Goal: Information Seeking & Learning: Understand process/instructions

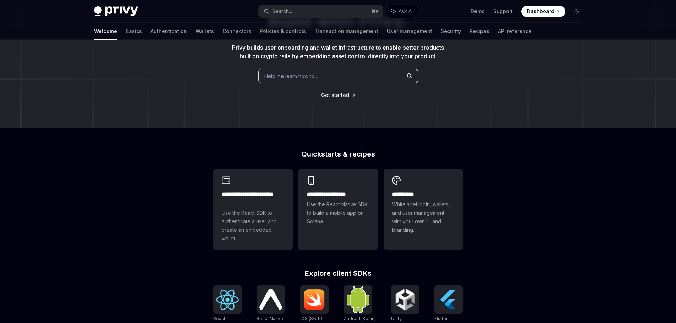
scroll to position [82, 0]
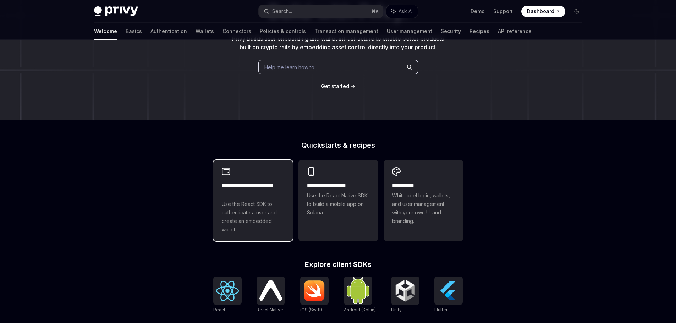
click at [231, 183] on div "**********" at bounding box center [252, 200] width 79 height 81
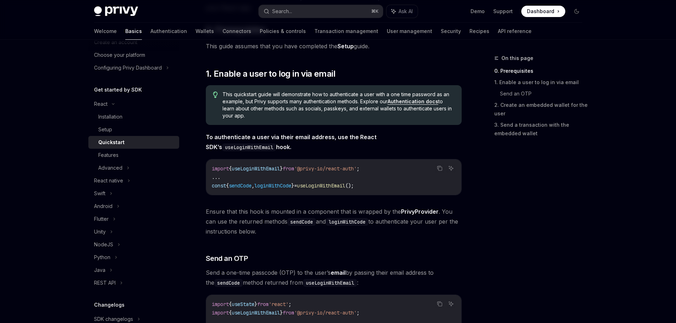
scroll to position [35, 0]
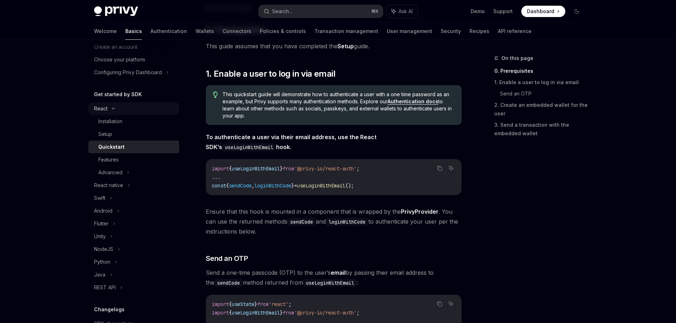
click at [116, 108] on icon at bounding box center [113, 108] width 9 height 3
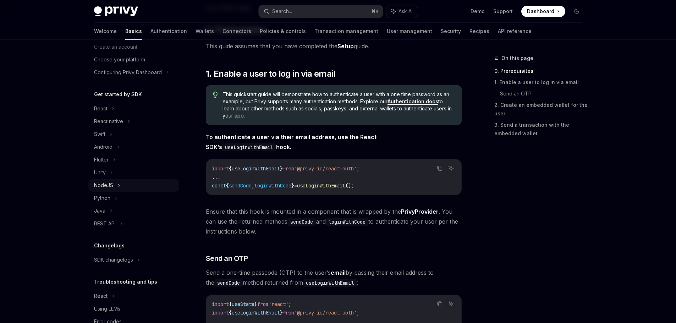
click at [119, 188] on icon at bounding box center [118, 185] width 3 height 9
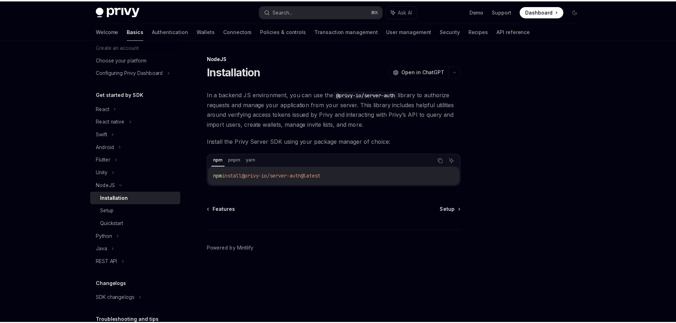
scroll to position [93, 0]
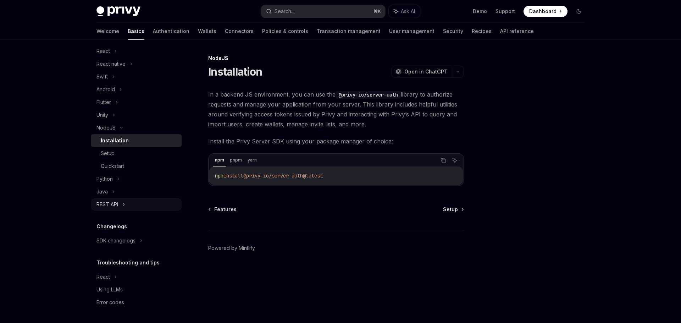
click at [126, 208] on div "REST API" at bounding box center [136, 204] width 91 height 13
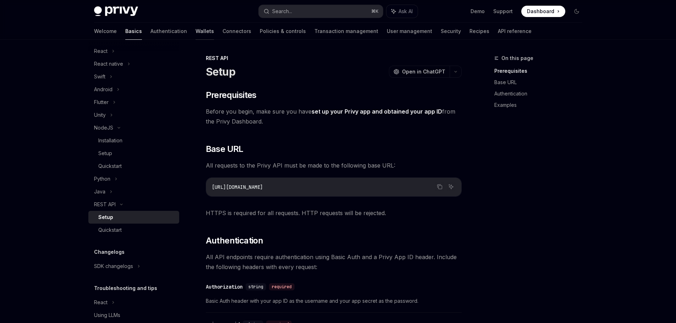
click at [196, 32] on link "Wallets" at bounding box center [205, 31] width 18 height 17
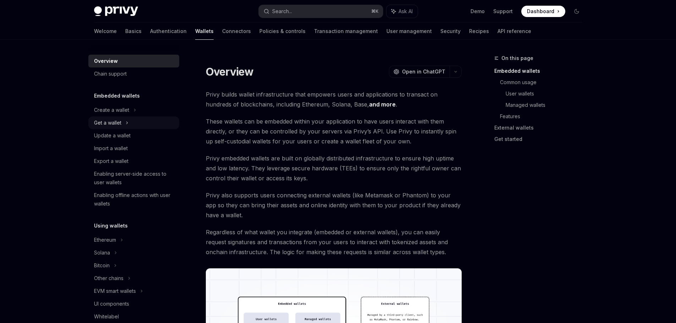
scroll to position [14, 0]
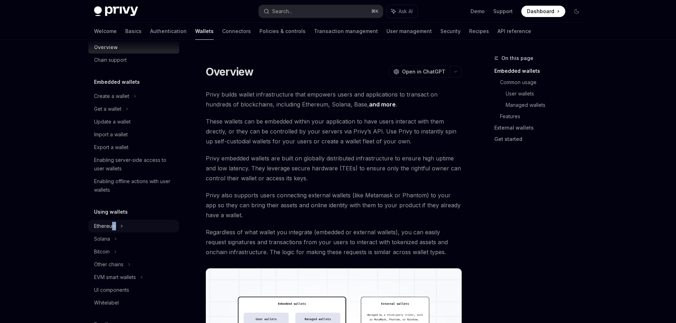
click at [114, 100] on div "Ethereum" at bounding box center [111, 96] width 35 height 9
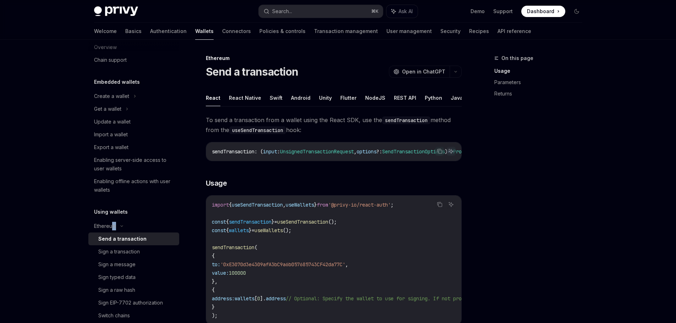
scroll to position [14, 0]
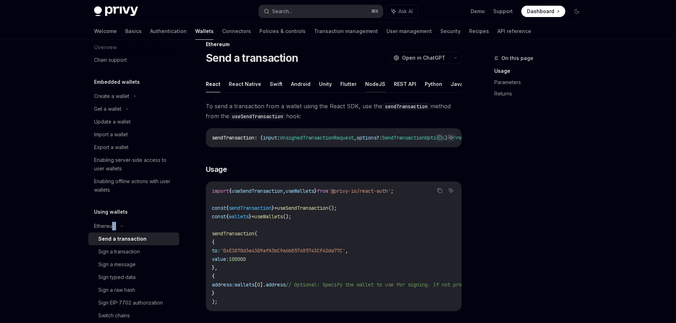
click at [370, 84] on button "NodeJS" at bounding box center [375, 84] width 20 height 17
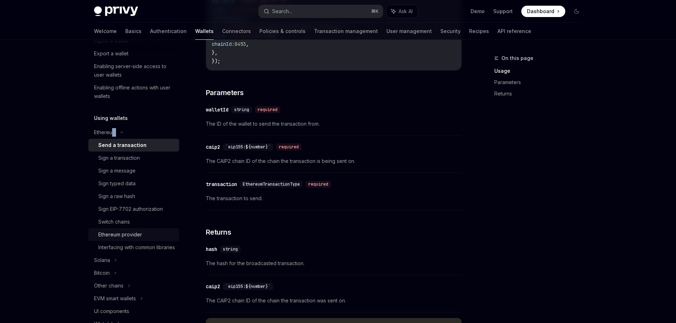
scroll to position [144, 0]
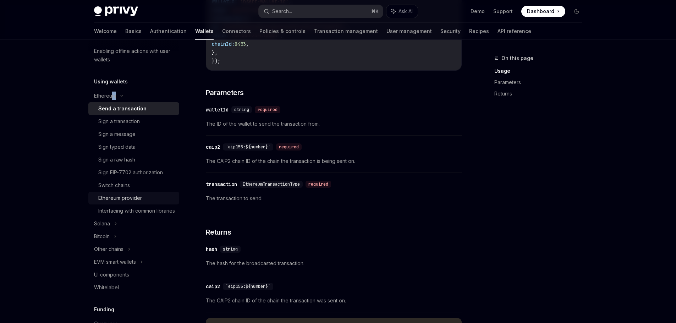
click at [150, 200] on div "Ethereum provider" at bounding box center [136, 198] width 77 height 9
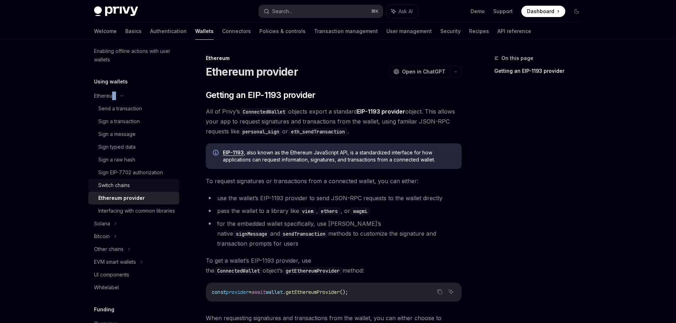
click at [115, 189] on div "Switch chains" at bounding box center [114, 185] width 32 height 9
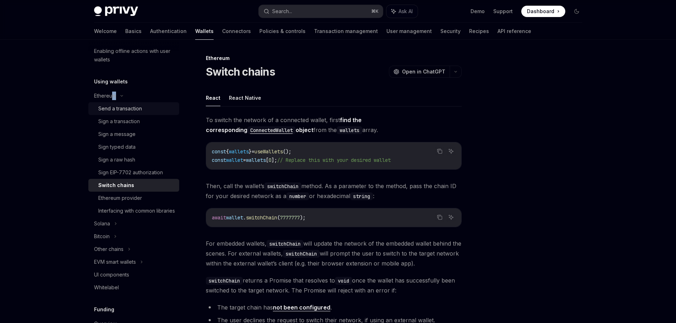
click at [135, 112] on div "Send a transaction" at bounding box center [120, 108] width 44 height 9
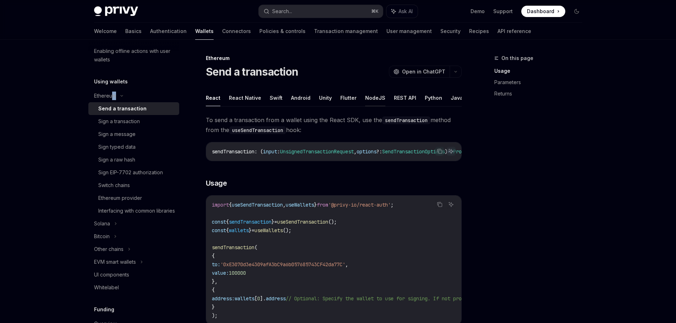
click at [377, 100] on button "NodeJS" at bounding box center [375, 97] width 20 height 17
type textarea "*"
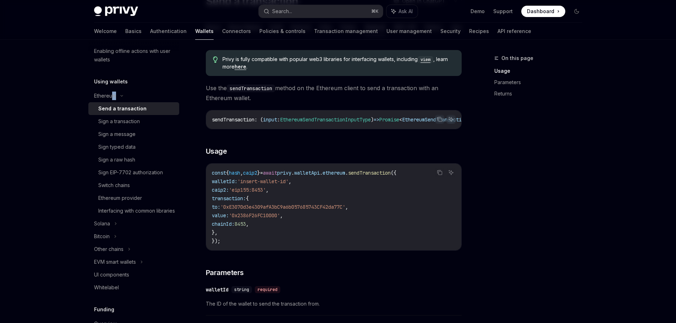
scroll to position [66, 0]
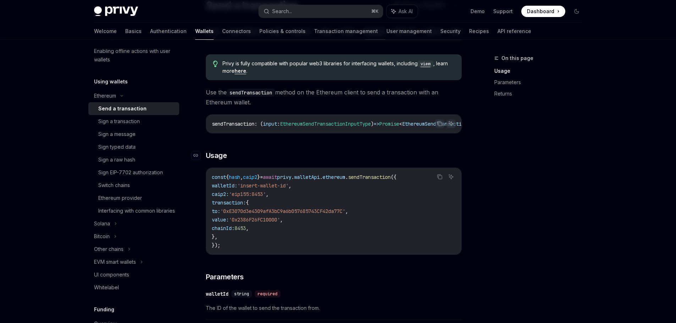
click at [295, 160] on h3 "​ Usage" at bounding box center [334, 155] width 256 height 10
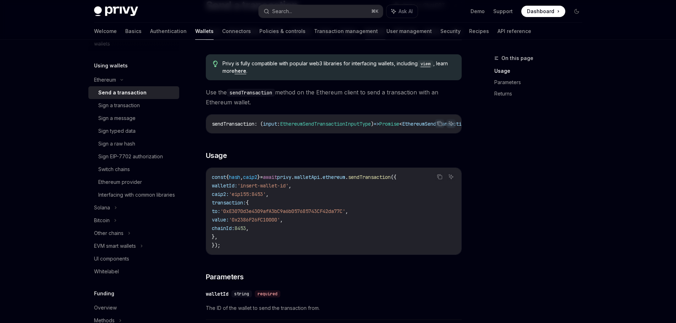
scroll to position [155, 0]
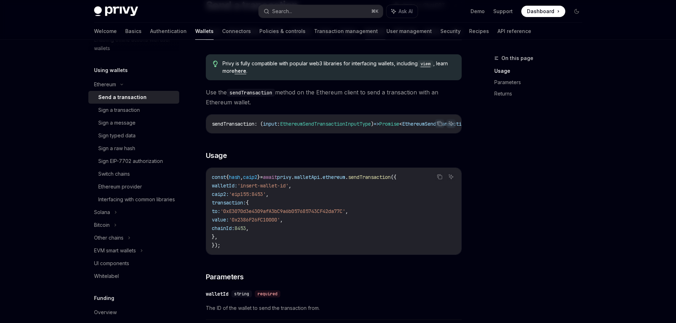
click at [53, 206] on div "Privy Docs home page Search... ⌘ K Ask AI Demo Support Dashboard Dashboard Sear…" at bounding box center [338, 290] width 676 height 712
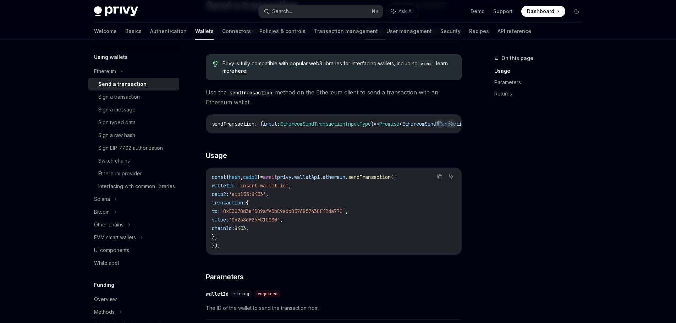
scroll to position [82, 0]
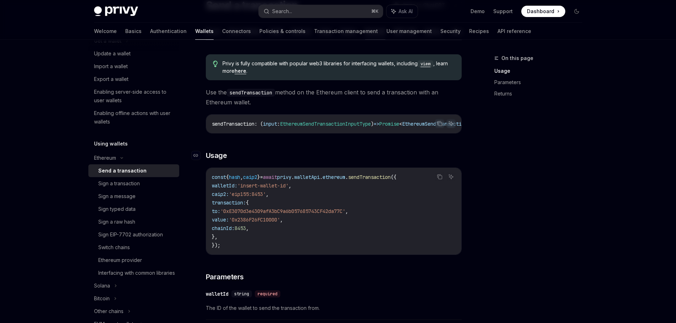
click at [307, 154] on h3 "​ Usage" at bounding box center [334, 155] width 256 height 10
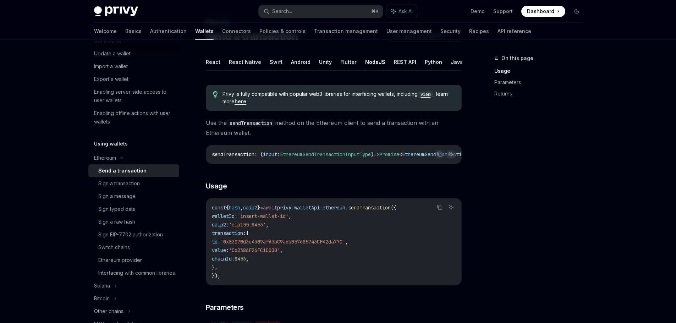
scroll to position [0, 0]
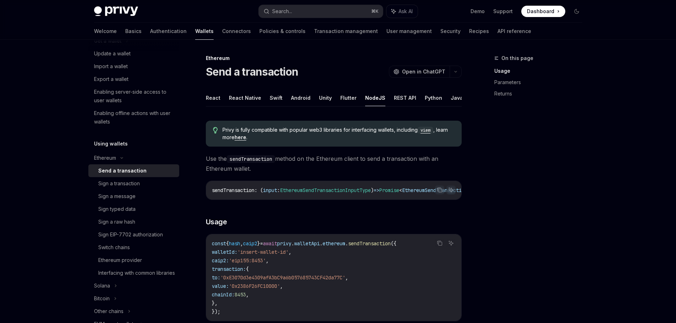
click at [480, 112] on div "On this page Usage Parameters Returns" at bounding box center [534, 188] width 108 height 269
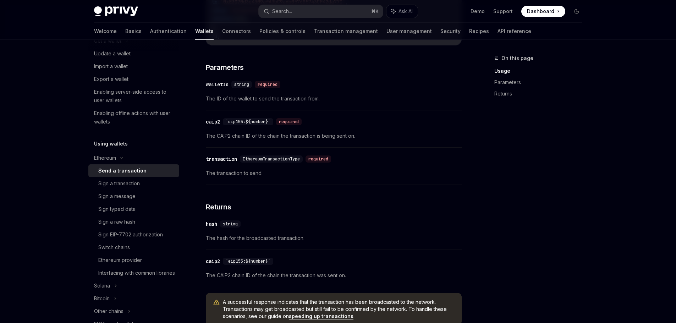
scroll to position [374, 0]
